Goal: Task Accomplishment & Management: Manage account settings

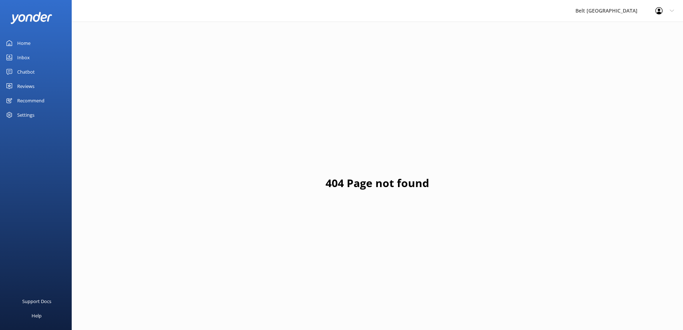
click at [33, 87] on div "Reviews" at bounding box center [25, 86] width 17 height 14
